Goal: Information Seeking & Learning: Learn about a topic

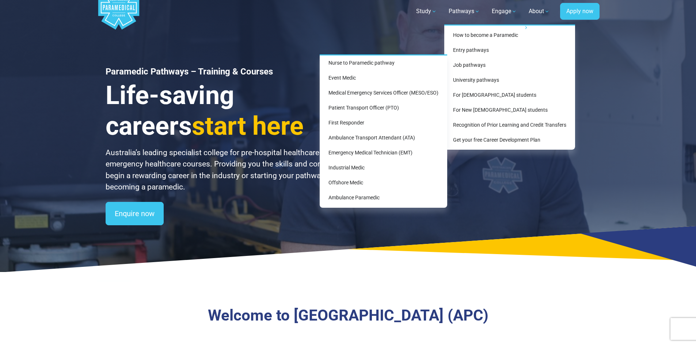
scroll to position [12, 0]
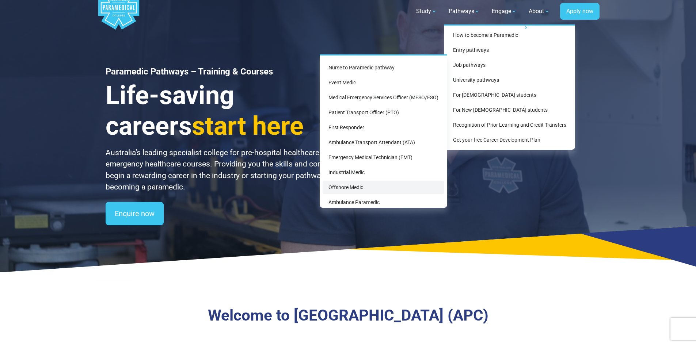
click at [335, 189] on link "Offshore Medic" at bounding box center [383, 188] width 122 height 14
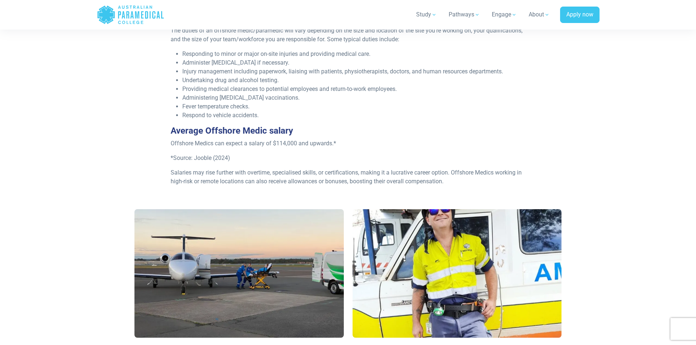
scroll to position [331, 0]
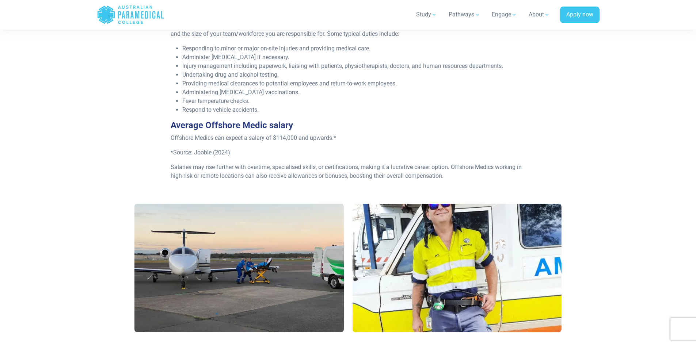
click at [642, 229] on section at bounding box center [348, 271] width 696 height 152
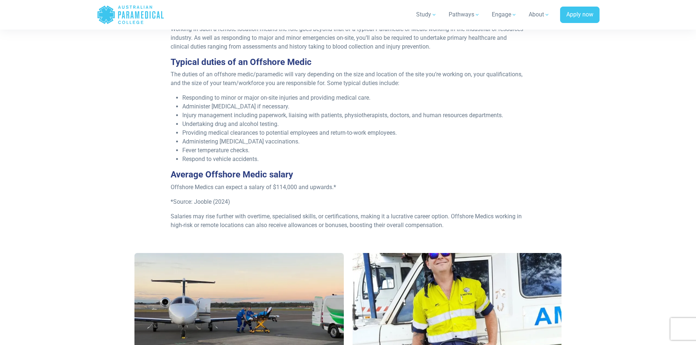
scroll to position [280, 0]
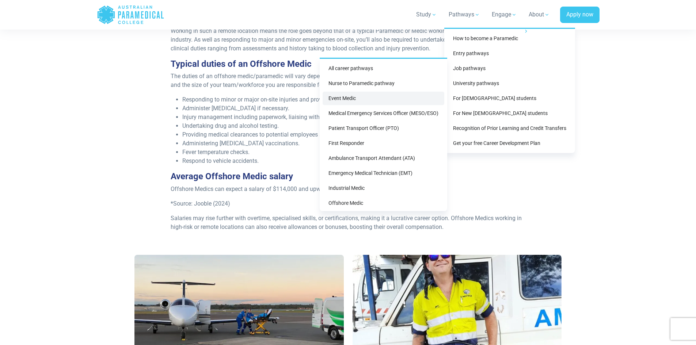
click at [370, 104] on link "Event Medic" at bounding box center [383, 99] width 122 height 14
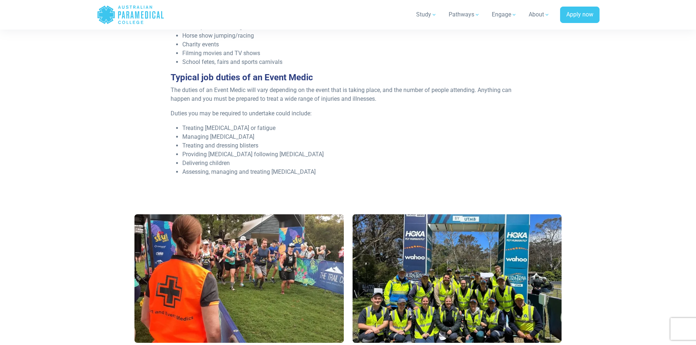
scroll to position [402, 0]
